Goal: Ask a question

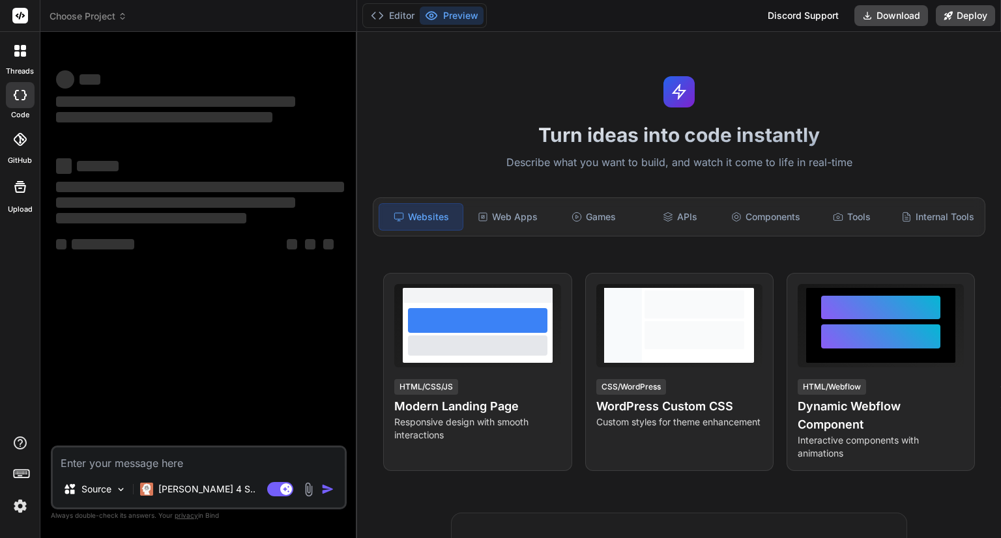
click at [21, 510] on img at bounding box center [20, 506] width 22 height 22
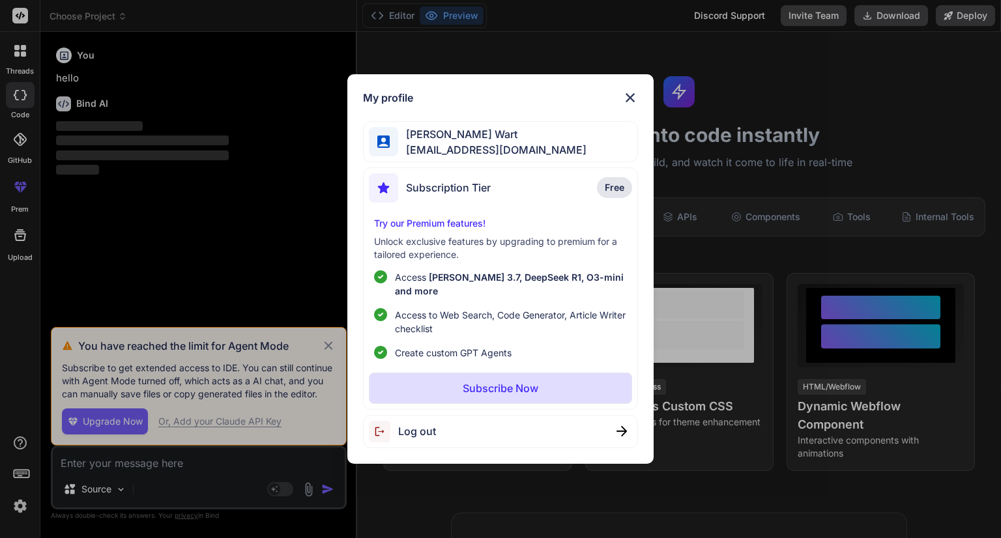
click at [20, 511] on div "My profile [PERSON_NAME] Wart [EMAIL_ADDRESS][DOMAIN_NAME] Subscription Tier Fr…" at bounding box center [500, 269] width 1001 height 538
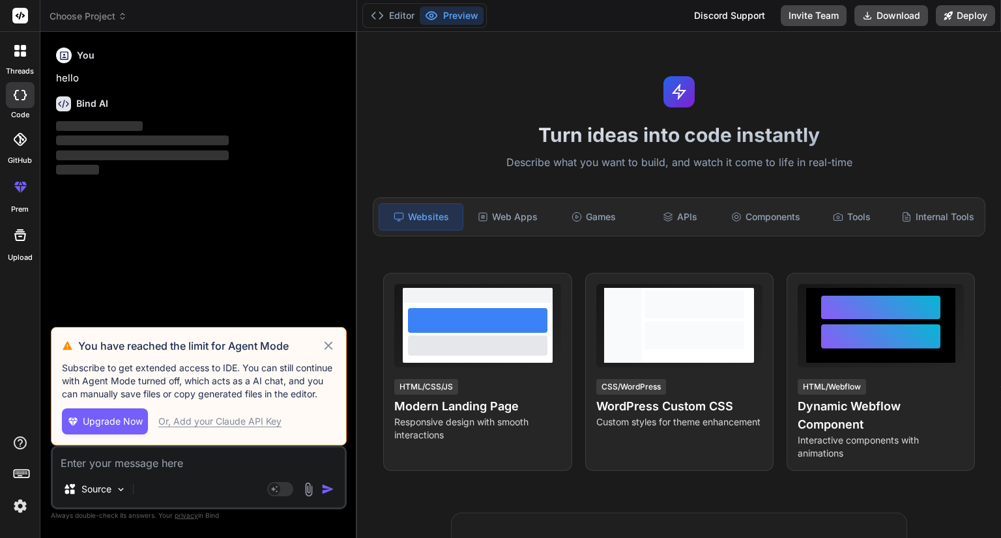
click at [326, 349] on icon at bounding box center [328, 345] width 8 height 8
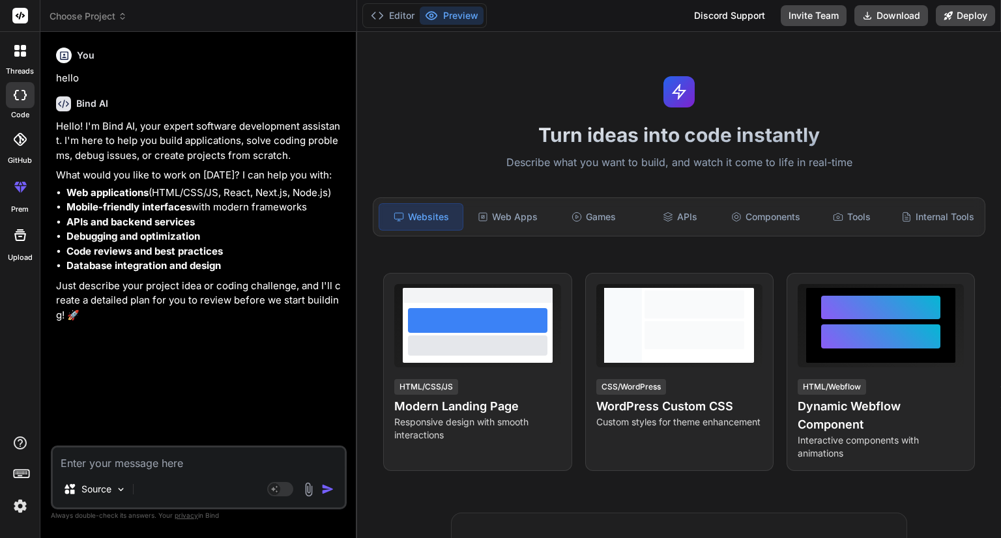
click at [22, 508] on img at bounding box center [20, 506] width 22 height 22
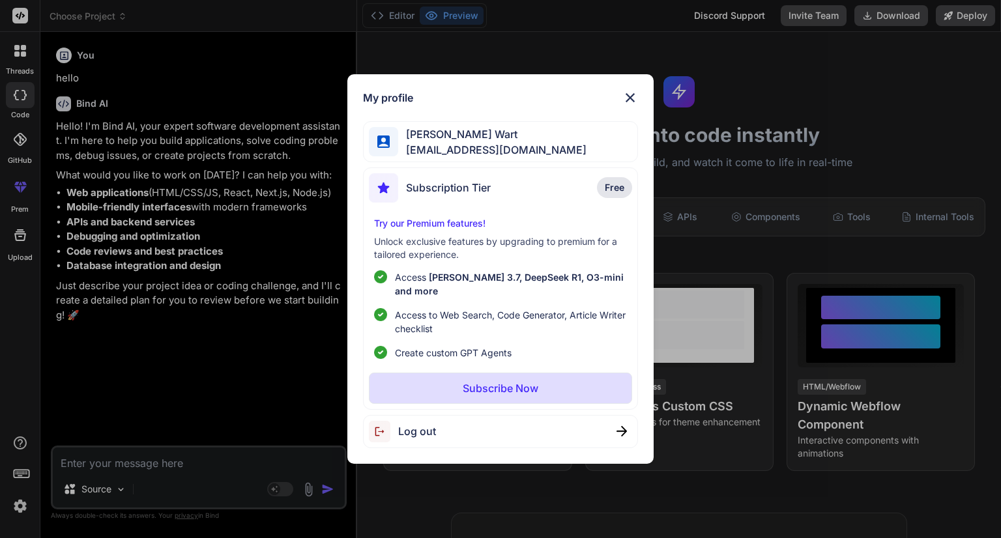
click at [91, 466] on div "My profile [PERSON_NAME] Wart [EMAIL_ADDRESS][DOMAIN_NAME] Subscription Tier Fr…" at bounding box center [500, 269] width 1001 height 538
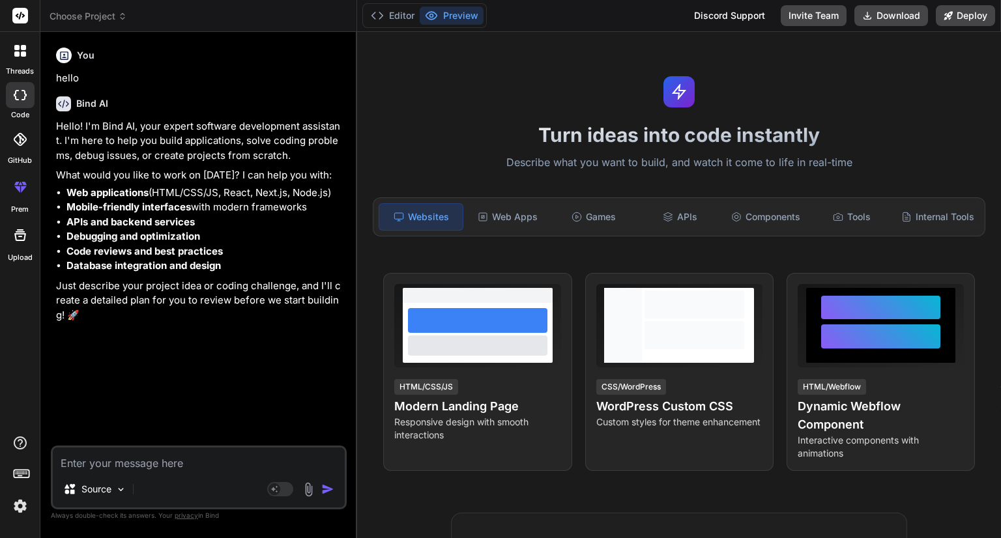
click at [88, 14] on span "Choose Project" at bounding box center [89, 16] width 78 height 13
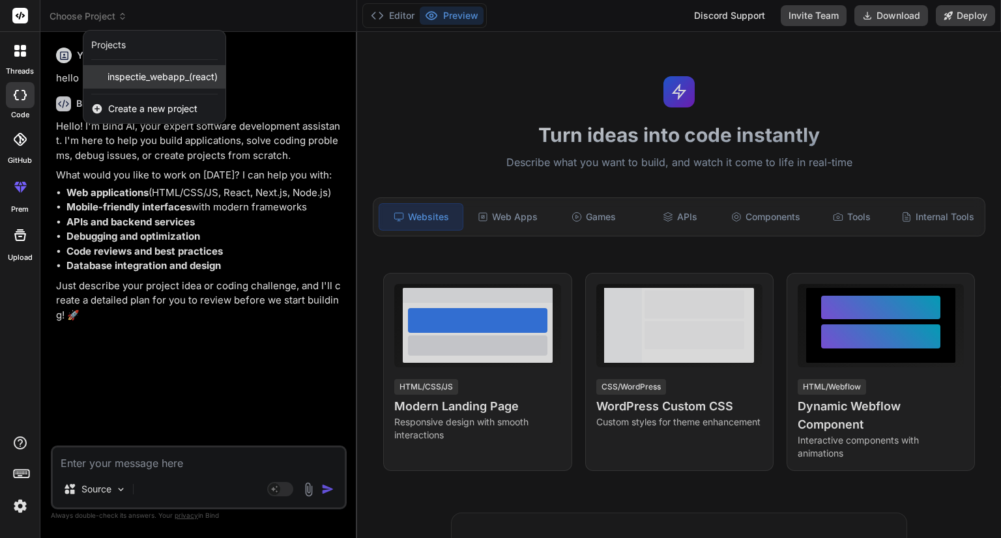
click at [137, 81] on span "inspectie_webapp_(react)" at bounding box center [163, 76] width 110 height 13
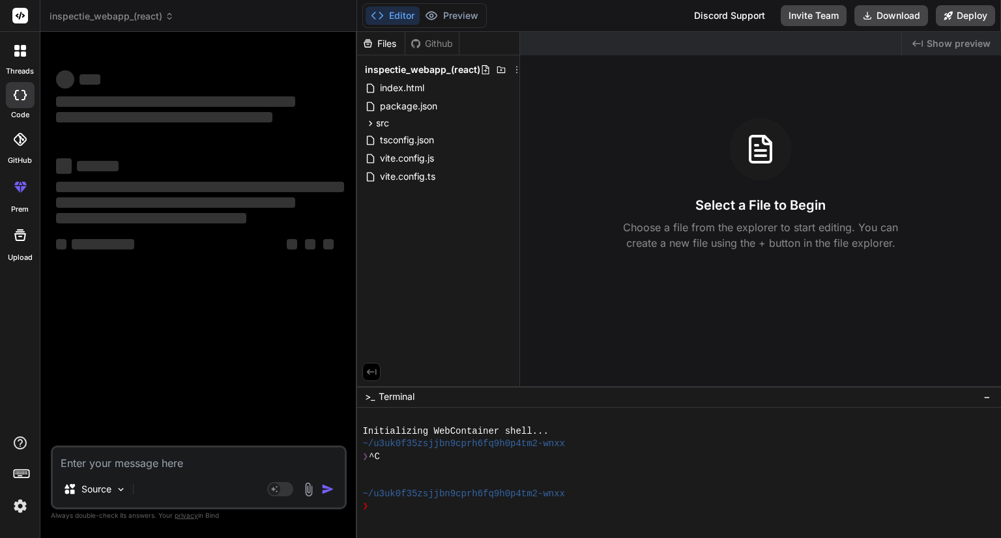
type textarea "x"
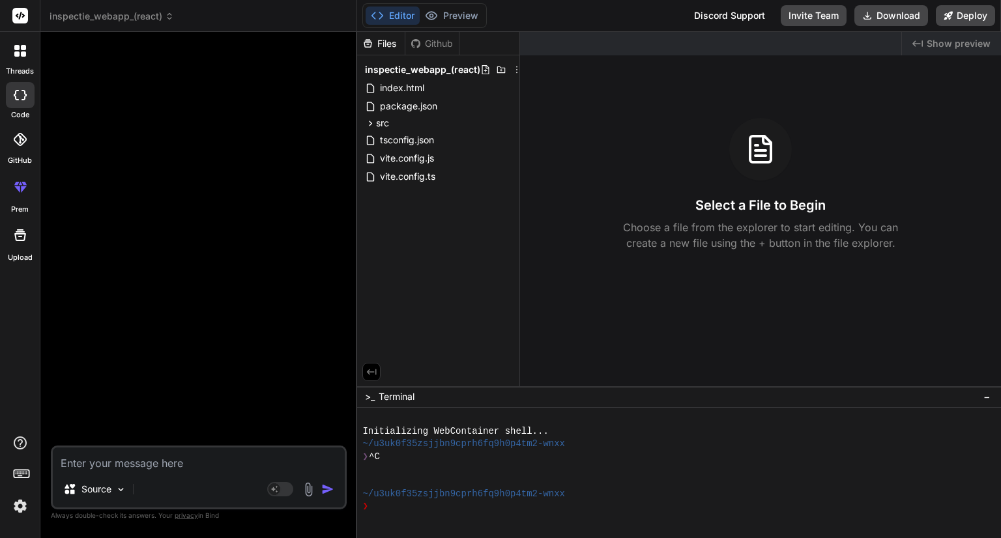
click at [139, 463] on textarea at bounding box center [199, 459] width 292 height 23
type textarea "g"
type textarea "x"
type textarea "ge"
type textarea "x"
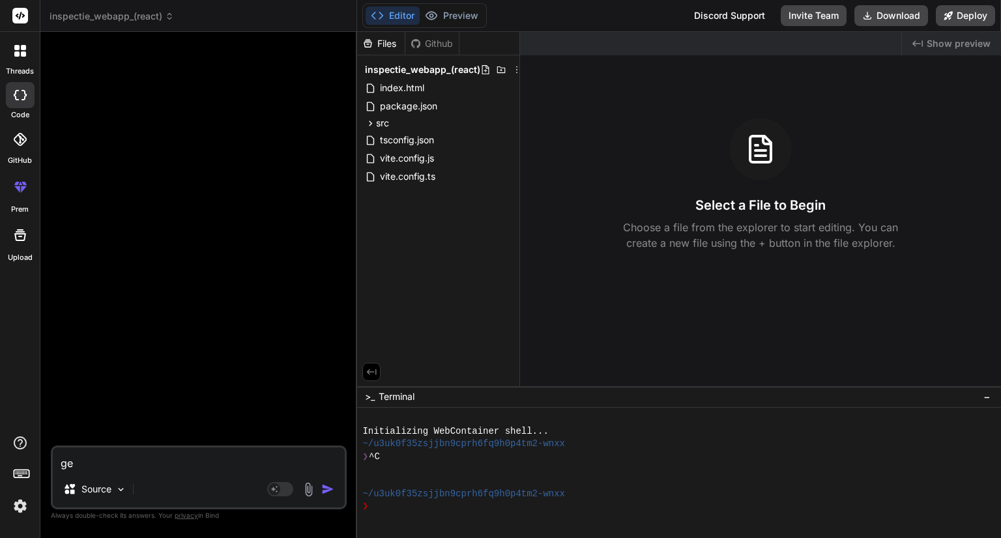
type textarea "gen"
type textarea "x"
type textarea "gene"
type textarea "x"
type textarea "gener"
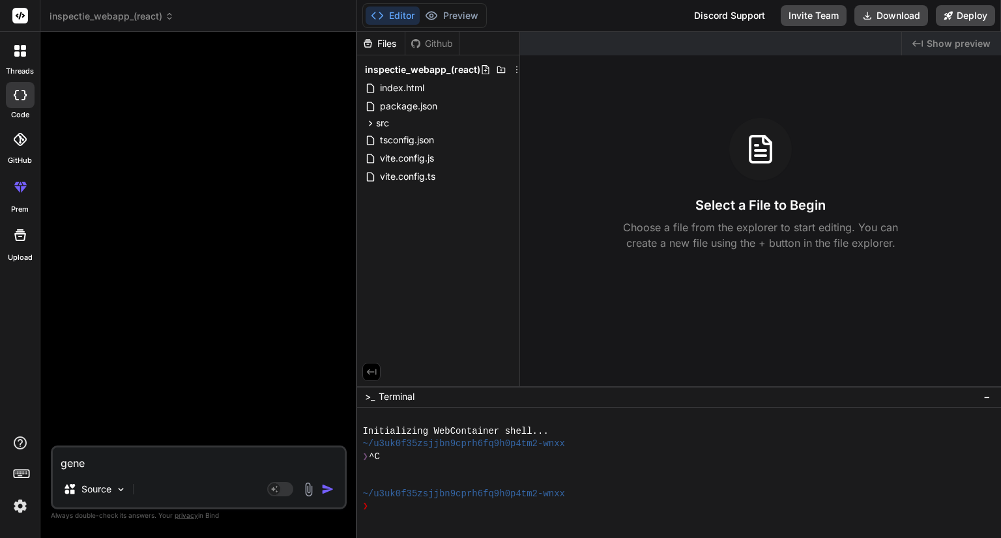
type textarea "x"
type textarea "genere"
type textarea "x"
type textarea "generee"
type textarea "x"
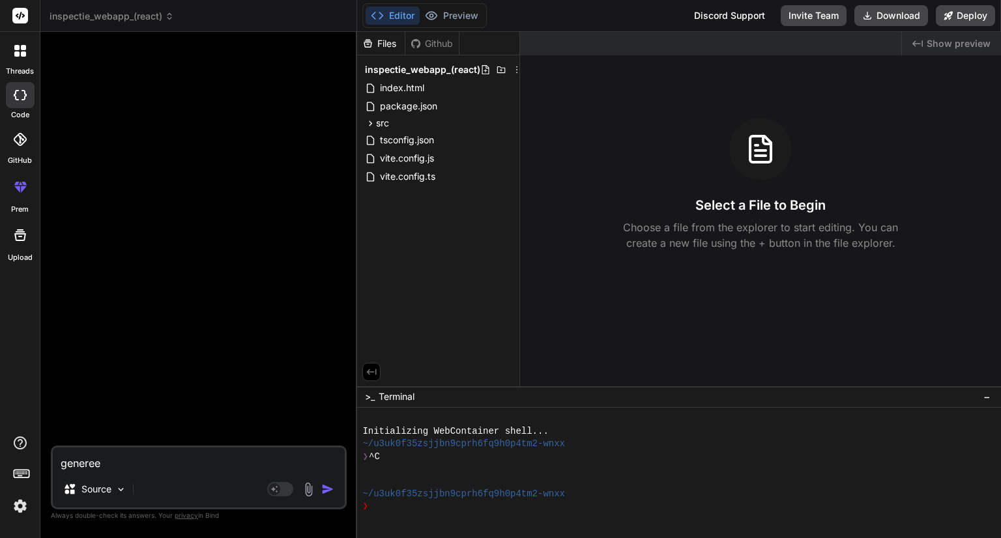
type textarea "genereee"
type textarea "x"
type textarea "genereeer"
type textarea "x"
type textarea "genereee"
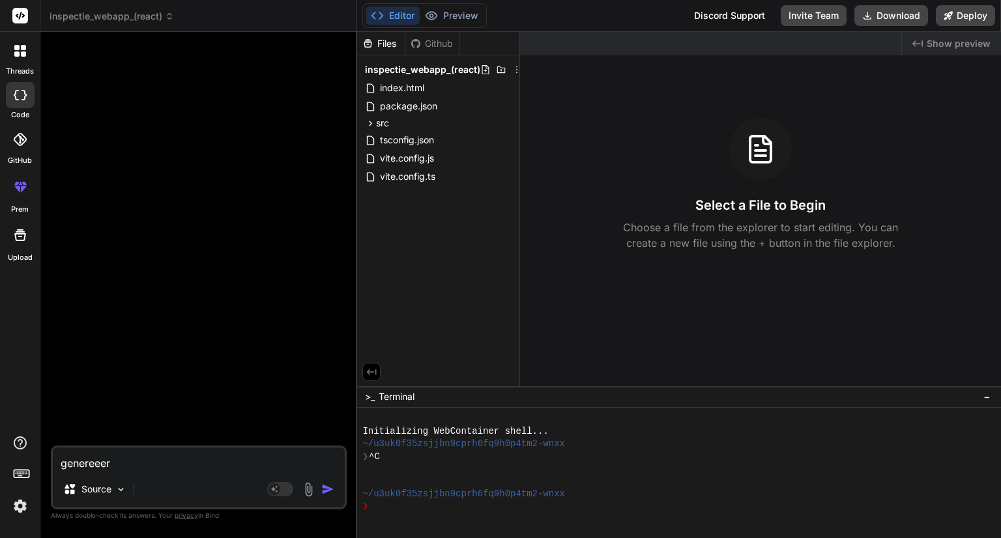
type textarea "x"
type textarea "generee"
type textarea "x"
type textarea "genereer"
type textarea "x"
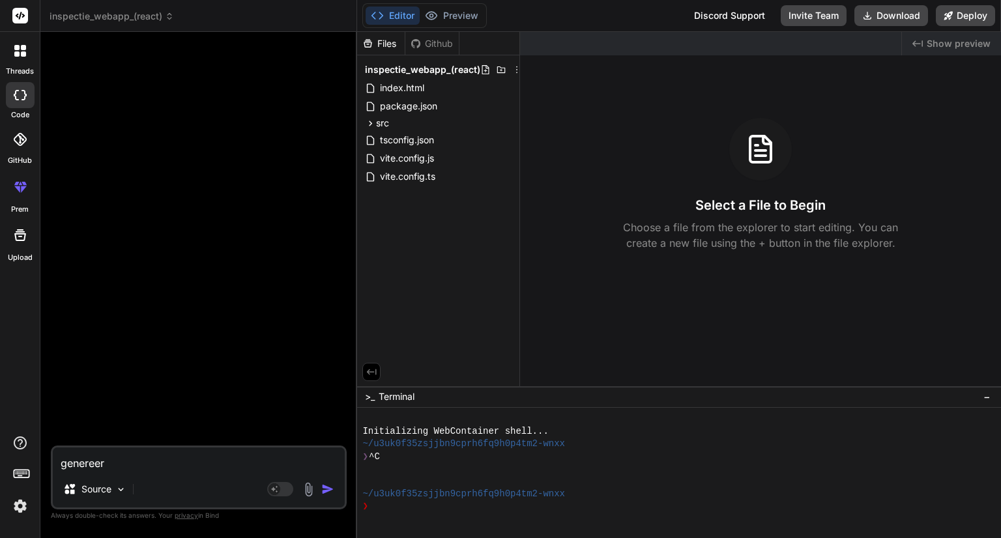
type textarea "genereer"
type textarea "x"
type textarea "genereer p"
type textarea "x"
type textarea "genereer pr"
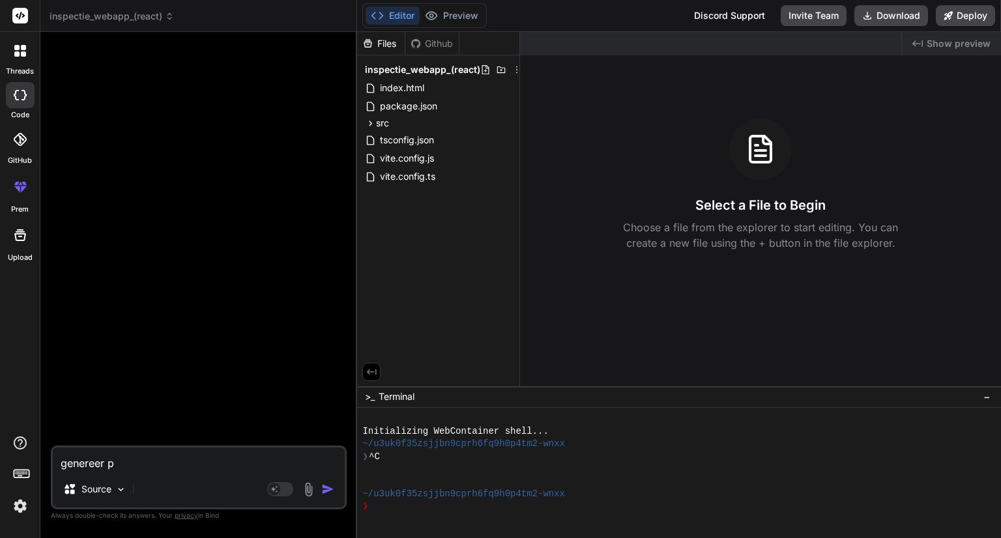
type textarea "x"
type textarea "genereer pre"
type textarea "x"
type textarea "genereer prev"
type textarea "x"
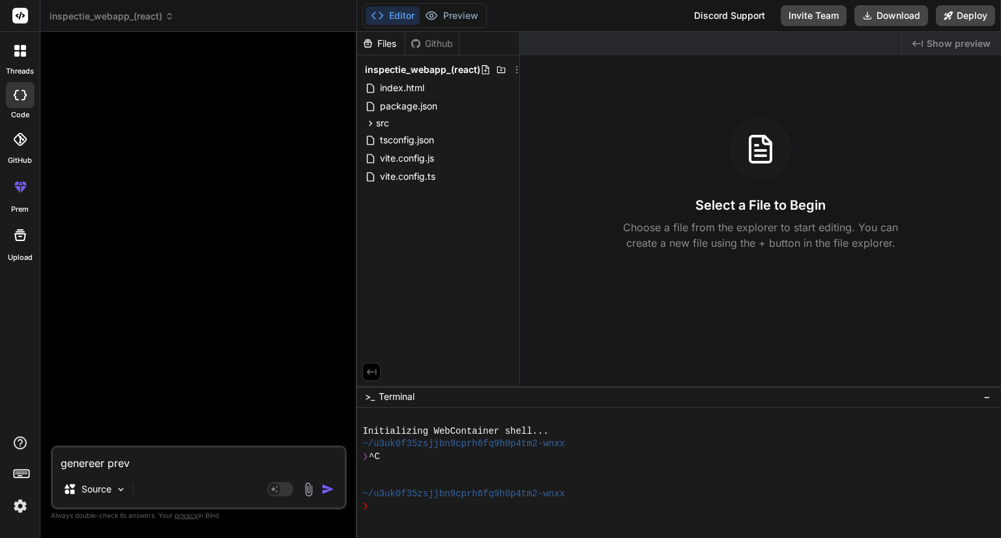
type textarea "genereer previ"
type textarea "x"
type textarea "genereer previe"
type textarea "x"
type textarea "genereer preview"
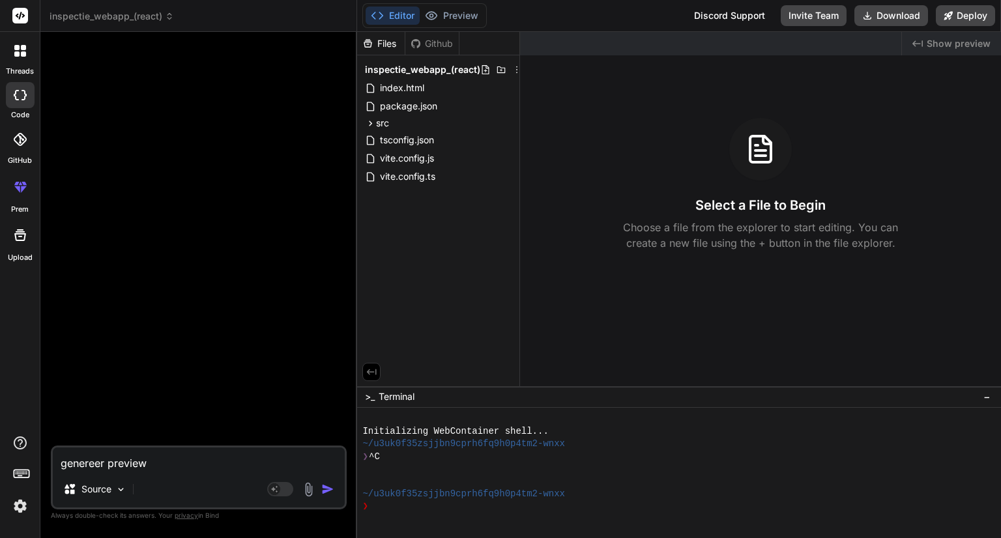
type textarea "x"
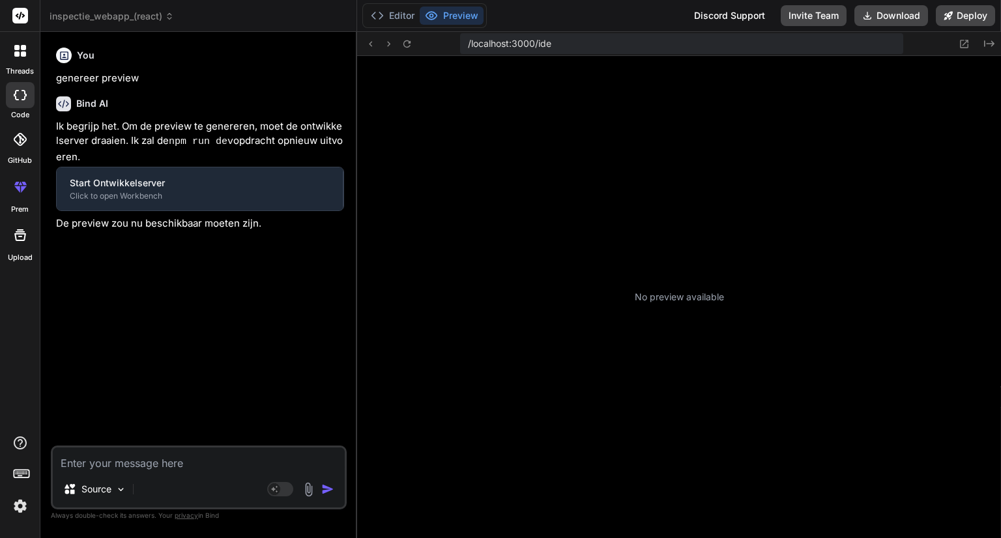
type textarea "x"
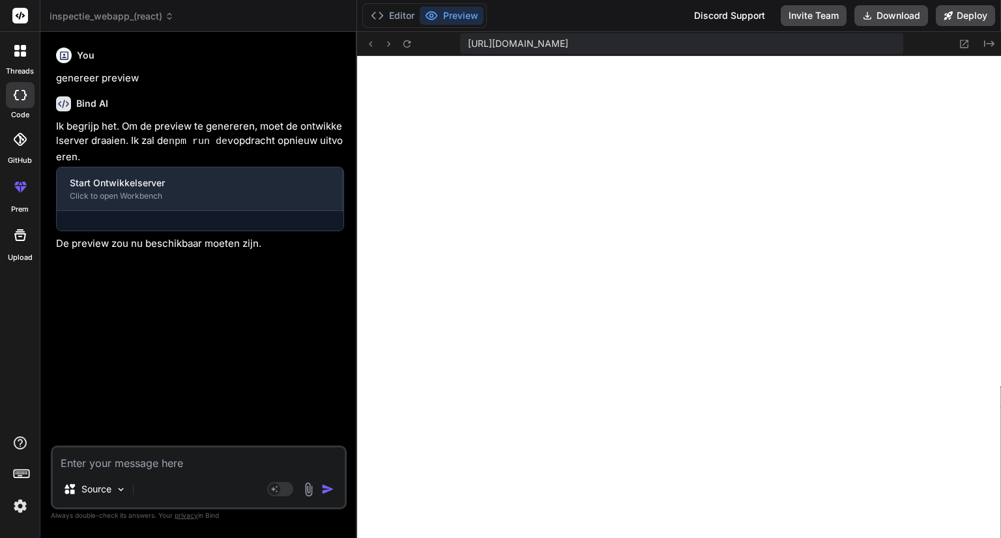
scroll to position [638, 0]
